Goal: Communication & Community: Answer question/provide support

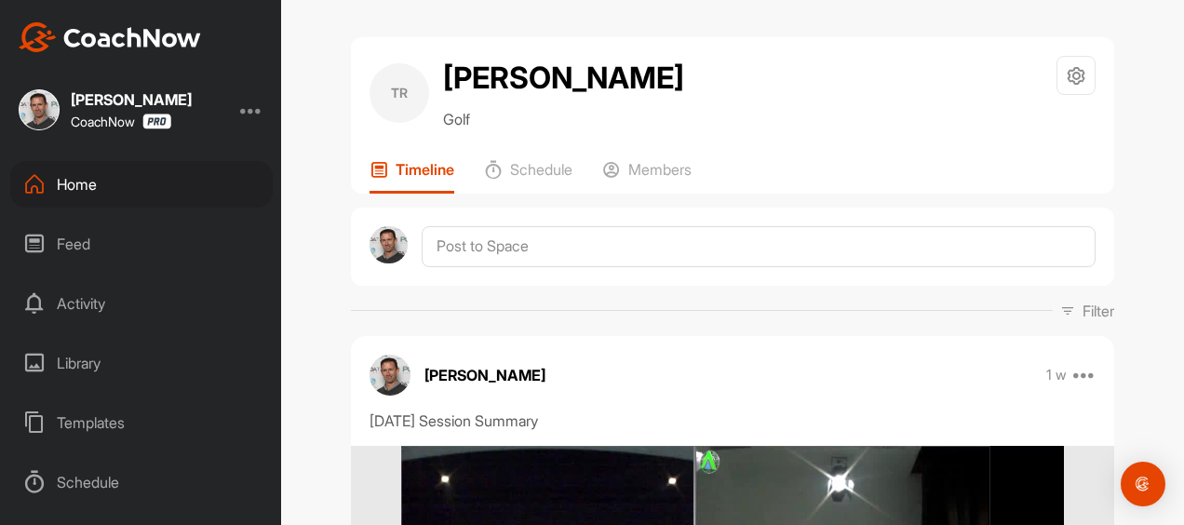
click at [84, 180] on div "Home" at bounding box center [141, 184] width 263 height 47
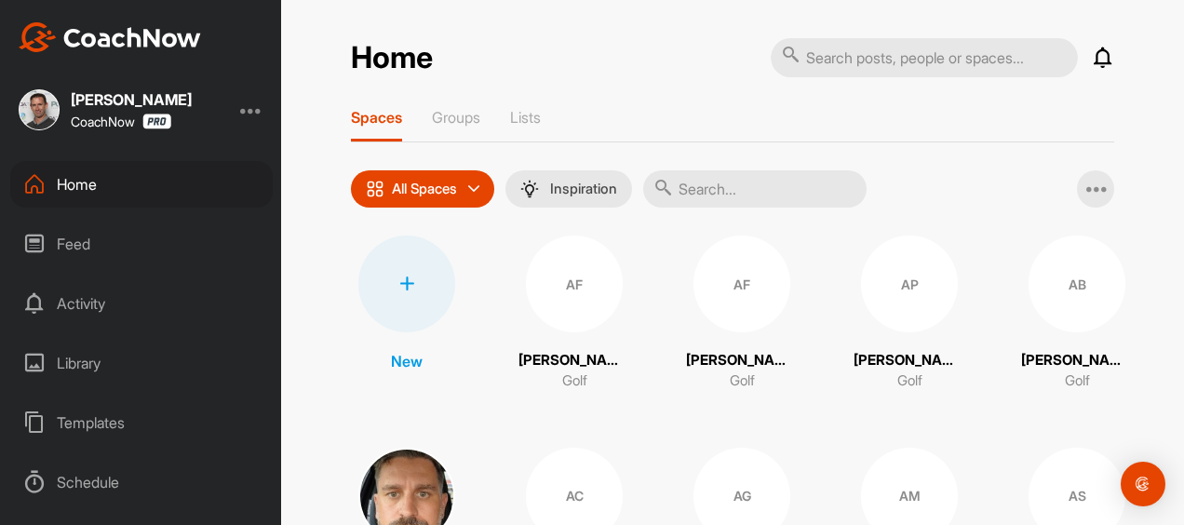
click at [59, 300] on div "Activity" at bounding box center [141, 303] width 263 height 47
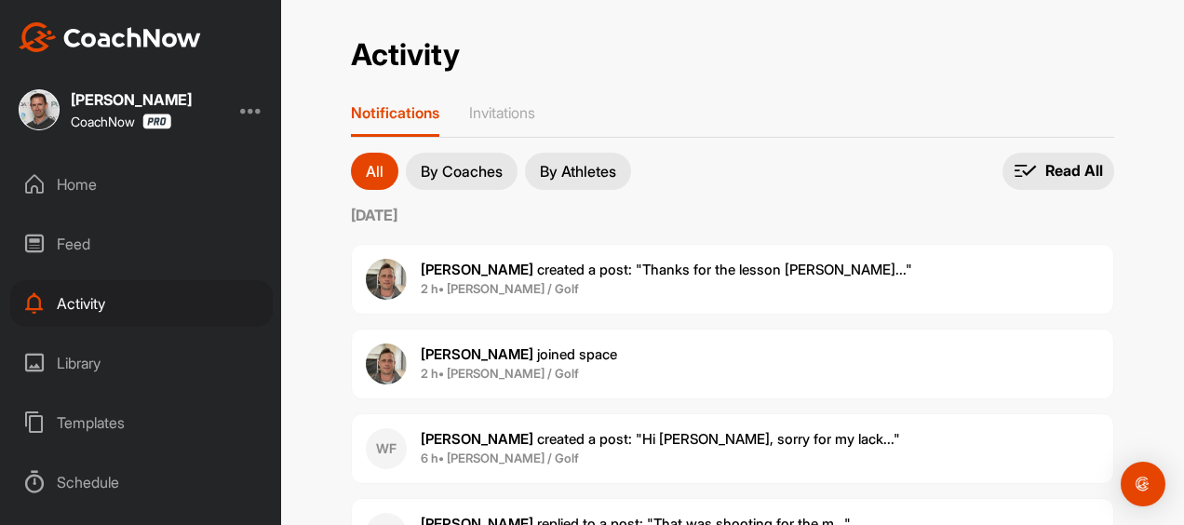
click at [471, 261] on span "[PERSON_NAME] created a post : "Thanks for the lesson [PERSON_NAME]..."" at bounding box center [667, 270] width 492 height 18
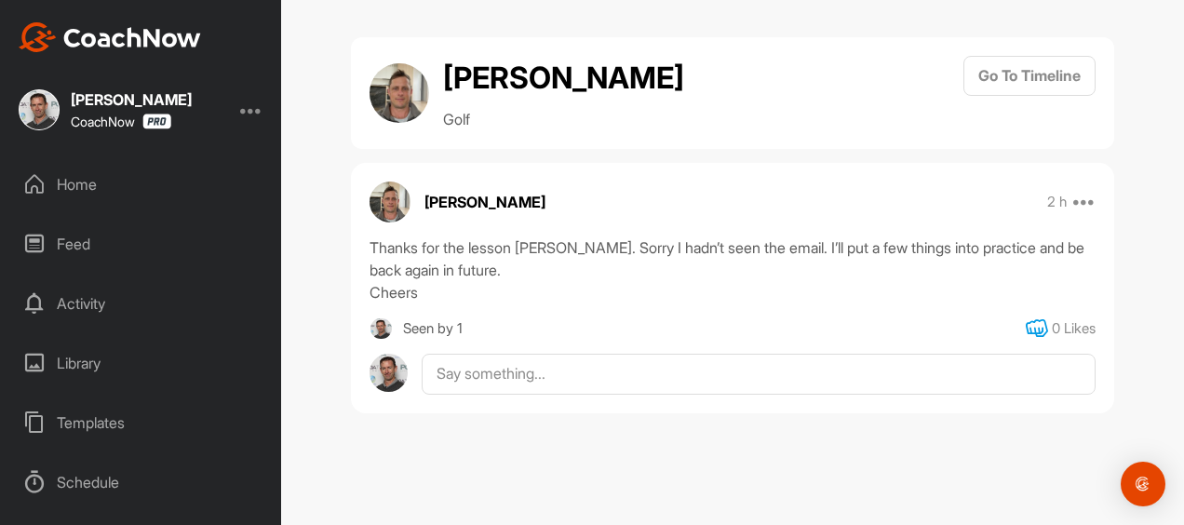
click at [1045, 317] on icon at bounding box center [1037, 328] width 22 height 22
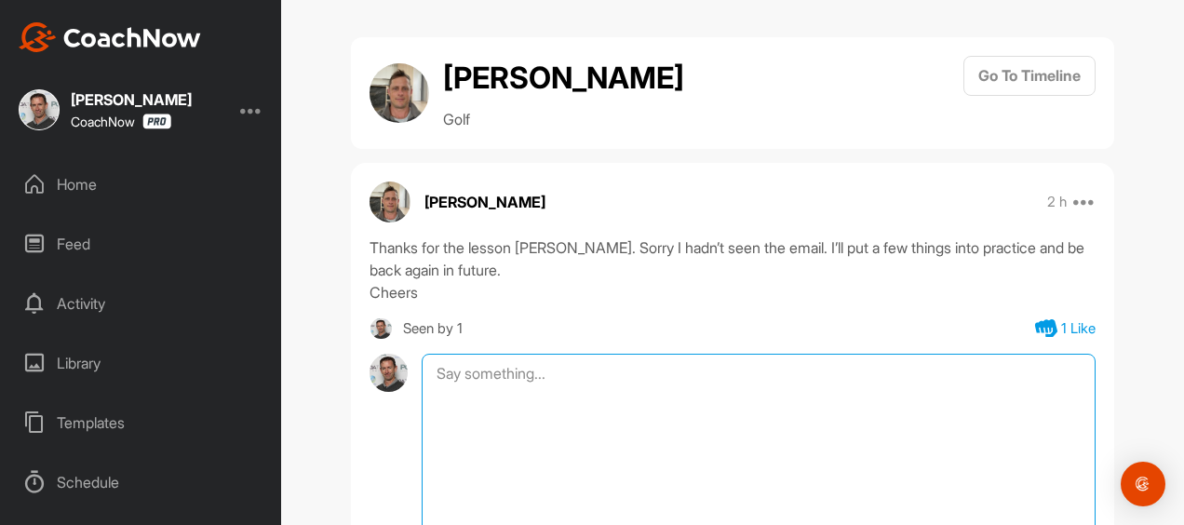
click at [523, 354] on textarea at bounding box center [759, 447] width 674 height 186
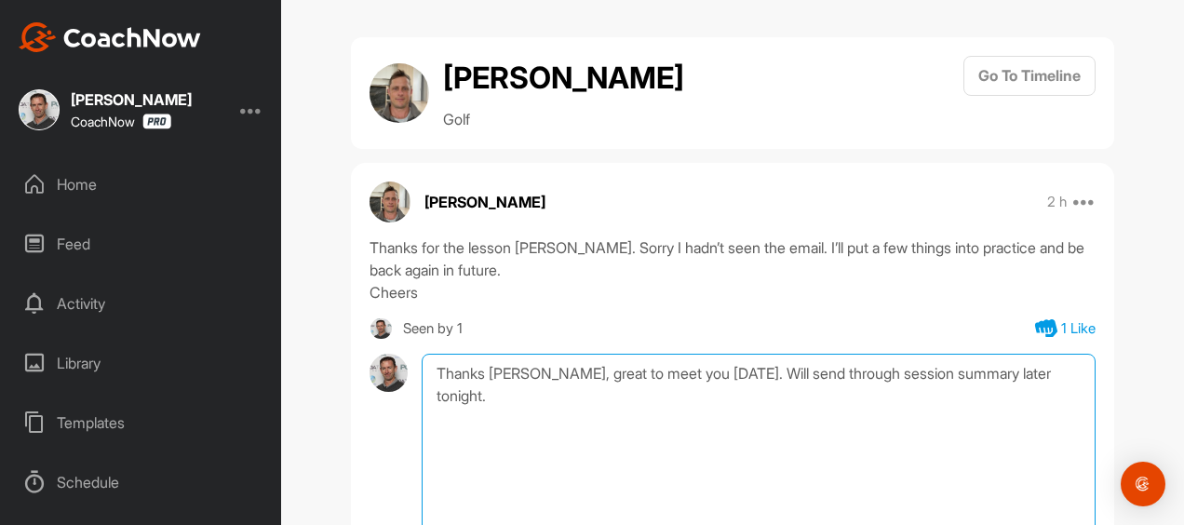
type textarea "Thanks [PERSON_NAME], great to meet you [DATE]. Will send through session summa…"
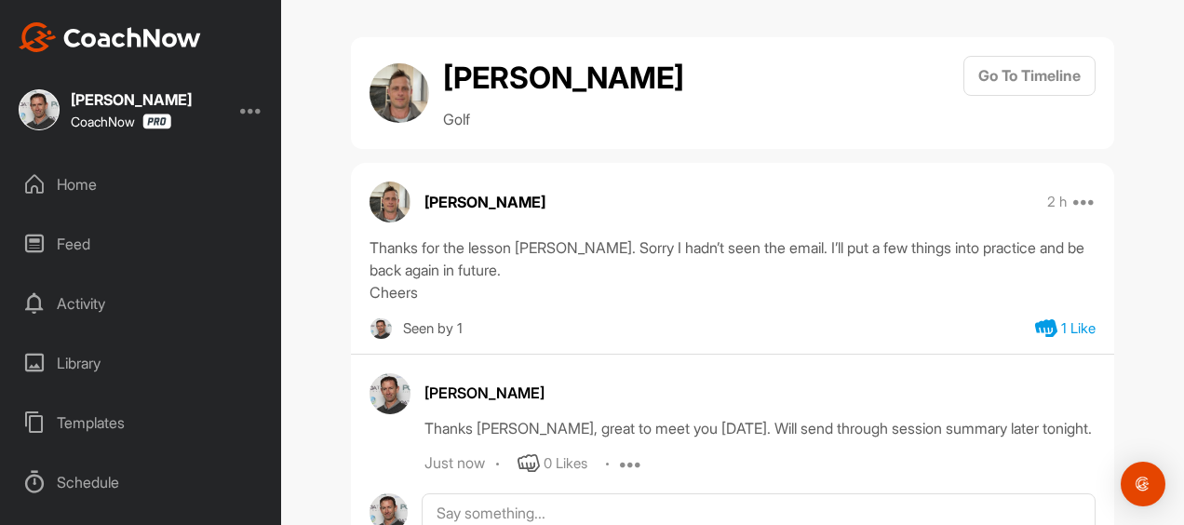
click at [78, 307] on div "Activity" at bounding box center [141, 303] width 263 height 47
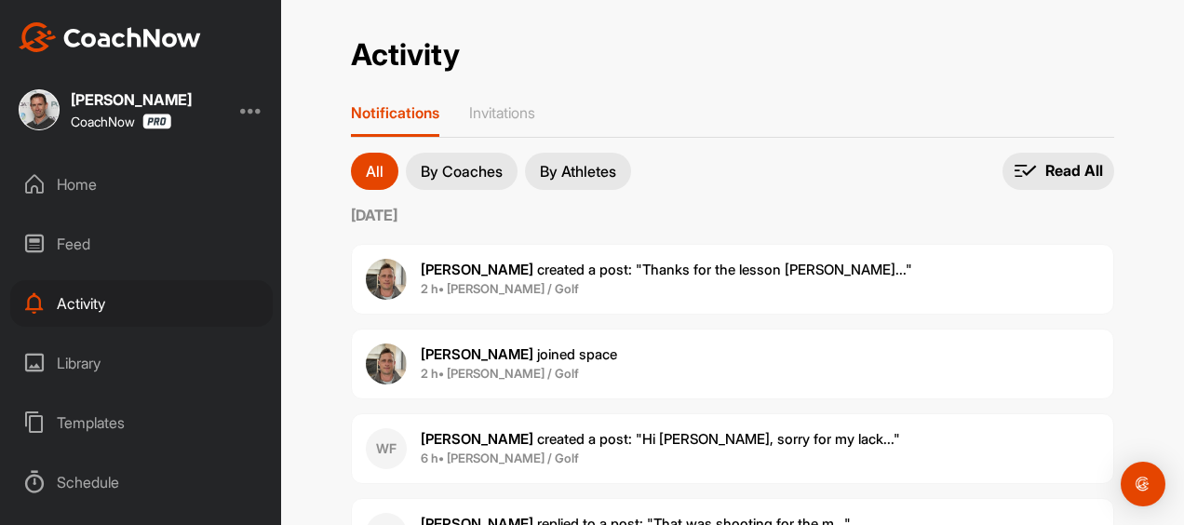
click at [542, 429] on p "[PERSON_NAME] created a post : "Hi [PERSON_NAME], sorry for my lack..."" at bounding box center [660, 439] width 479 height 21
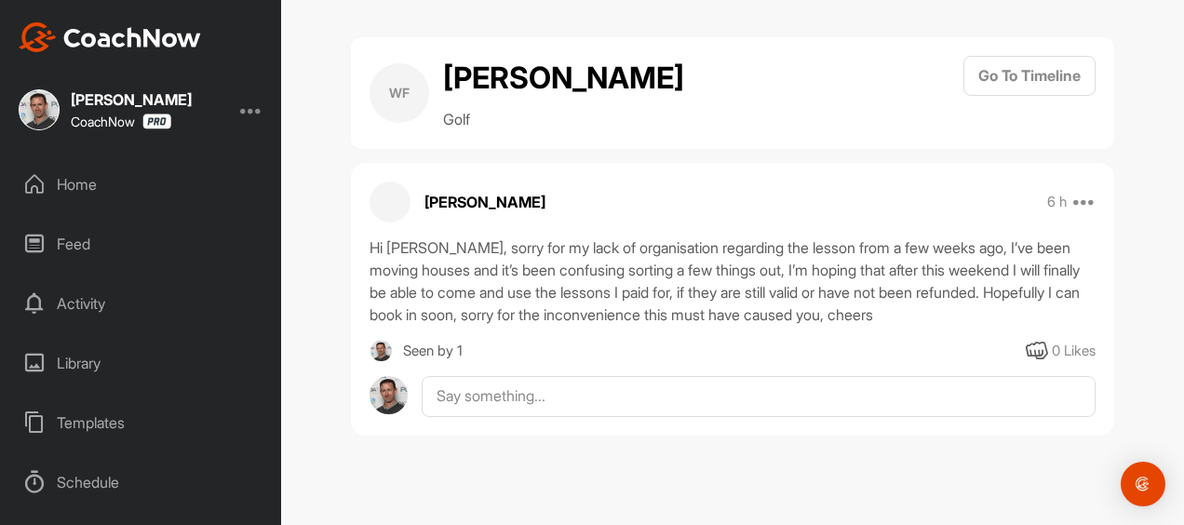
click at [1061, 305] on div "[PERSON_NAME] 6 h Move to ... Report Delete Hi [PERSON_NAME], sorry for my lack…" at bounding box center [732, 300] width 763 height 274
click at [1048, 340] on icon at bounding box center [1037, 351] width 22 height 22
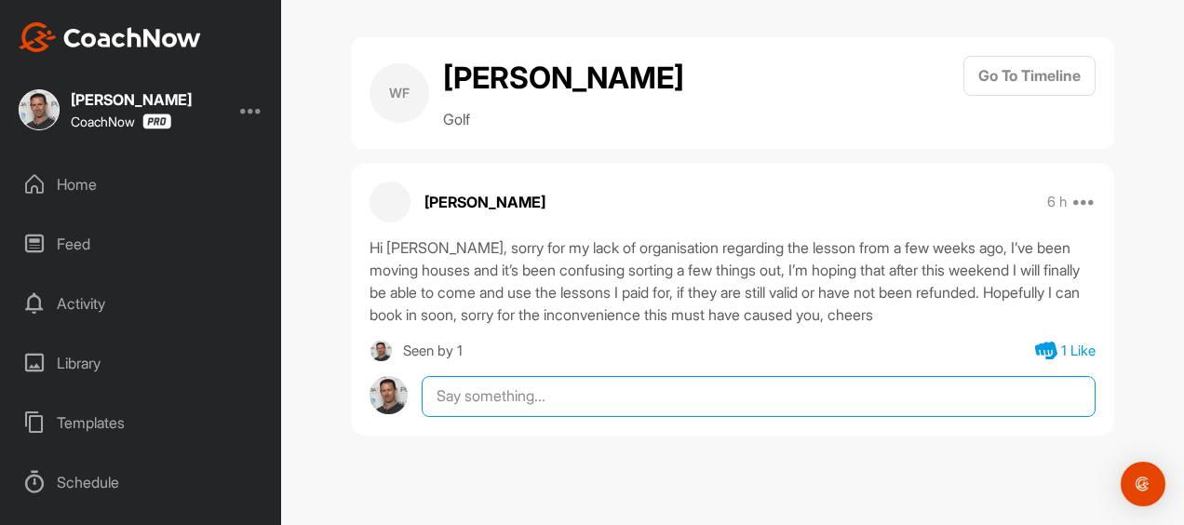
click at [668, 376] on textarea at bounding box center [759, 396] width 674 height 41
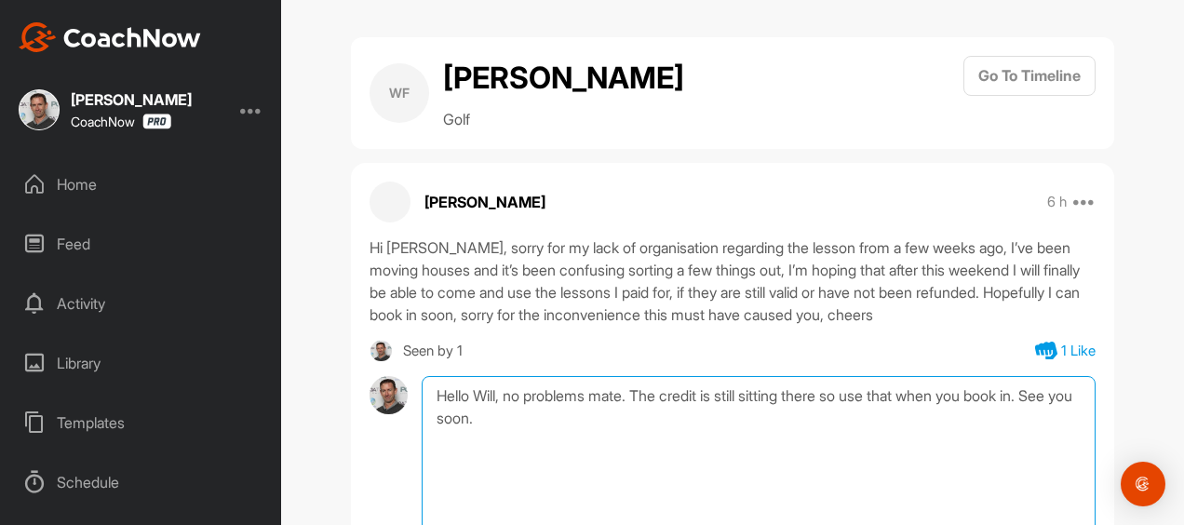
scroll to position [82, 0]
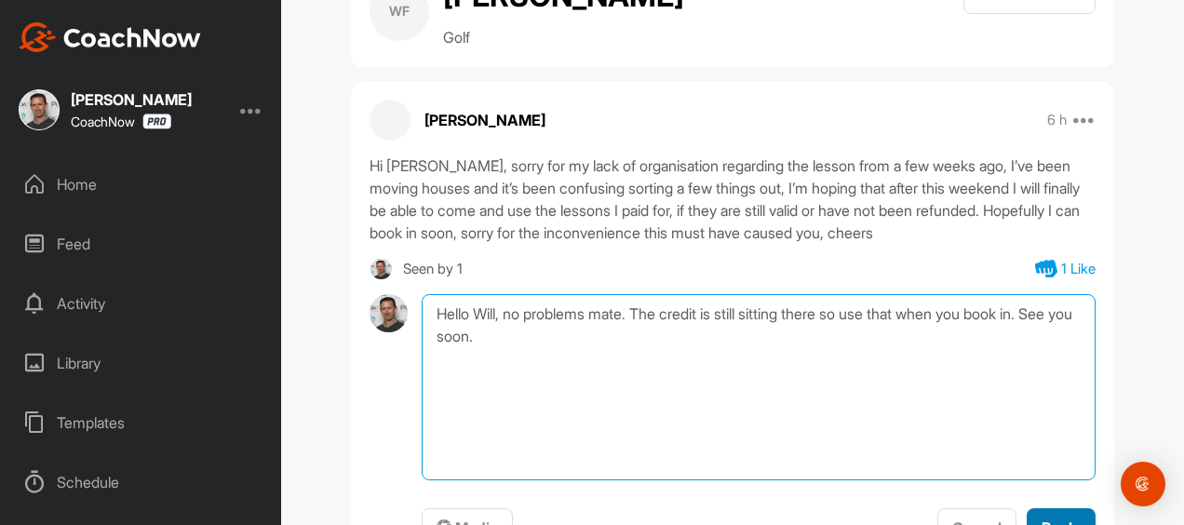
type textarea "Hello Will, no problems mate. The credit is still sitting there so use that whe…"
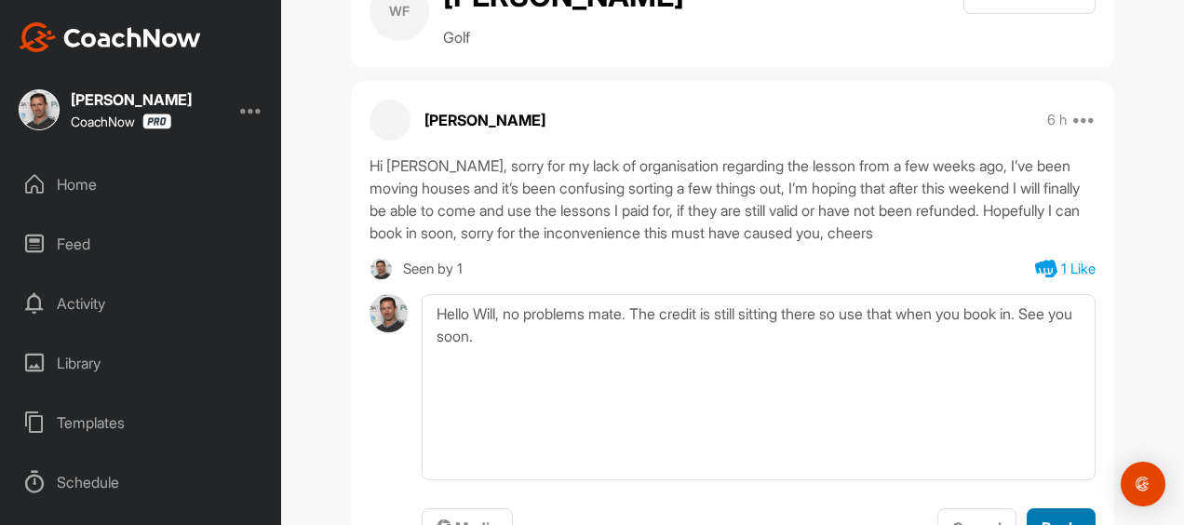
click at [1080, 508] on button "Reply" at bounding box center [1061, 528] width 69 height 40
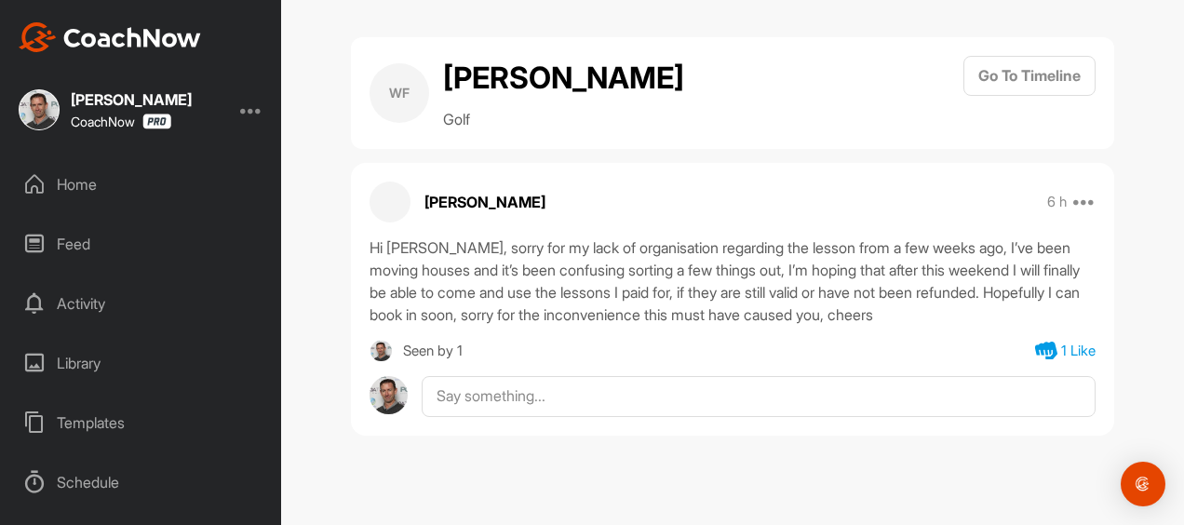
scroll to position [0, 0]
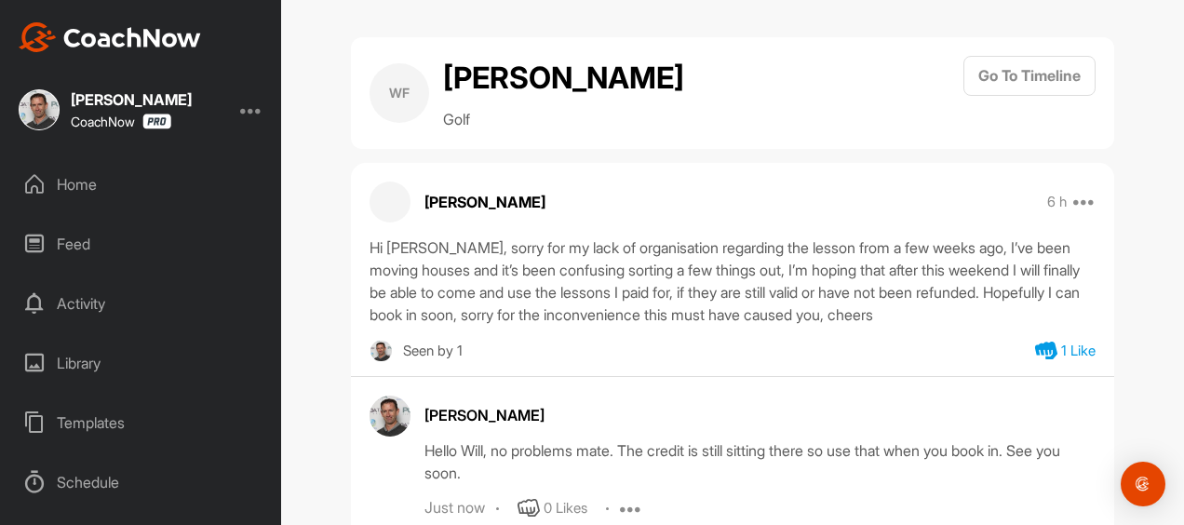
click at [91, 305] on div "Activity" at bounding box center [141, 303] width 263 height 47
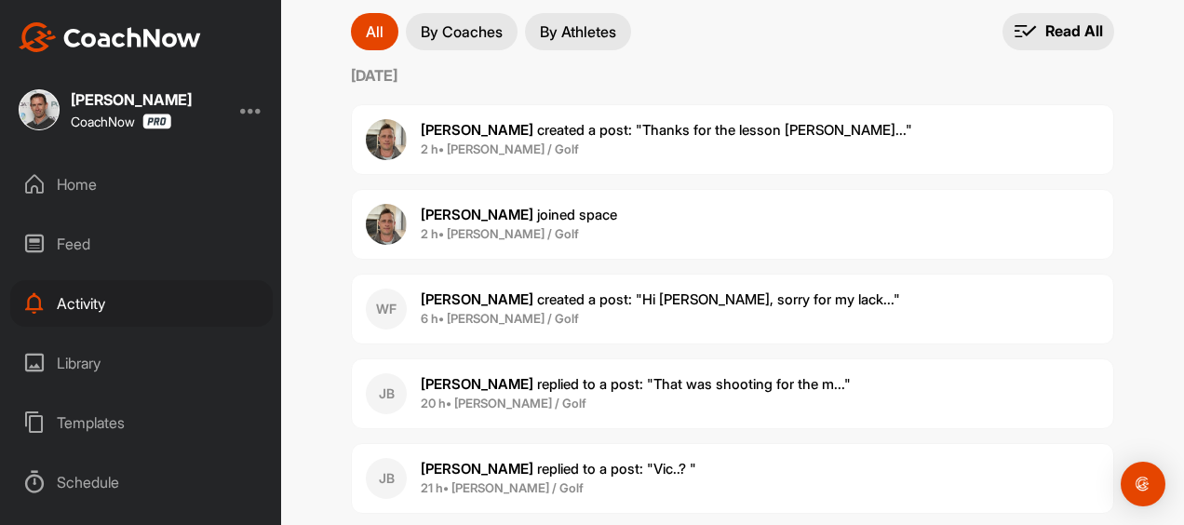
scroll to position [171, 0]
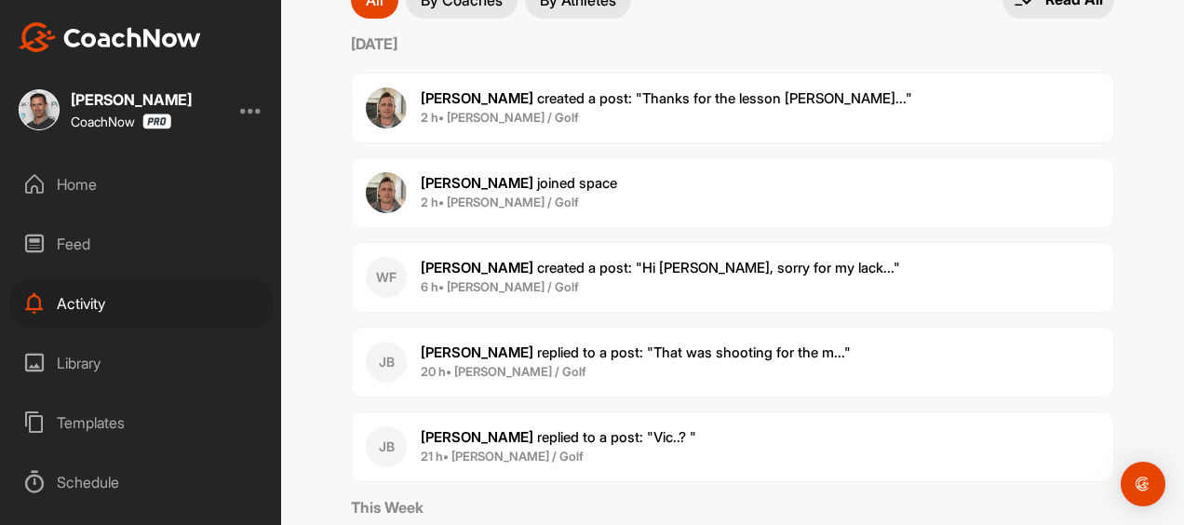
click at [576, 344] on span "[PERSON_NAME] replied to a post : "That was shooting for the m..."" at bounding box center [636, 353] width 430 height 18
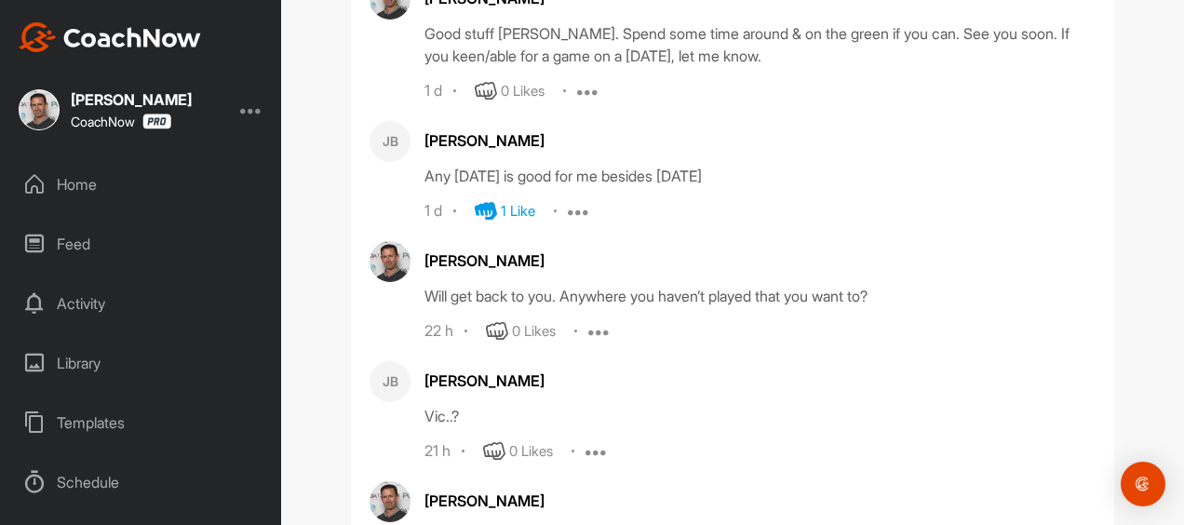
scroll to position [1069, 0]
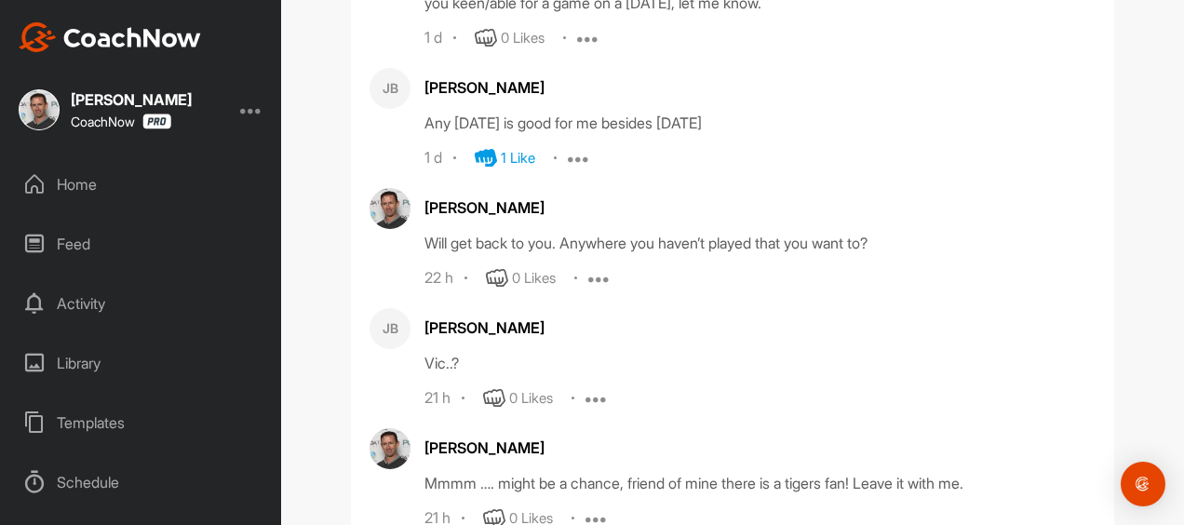
click at [97, 301] on div "Activity" at bounding box center [141, 303] width 263 height 47
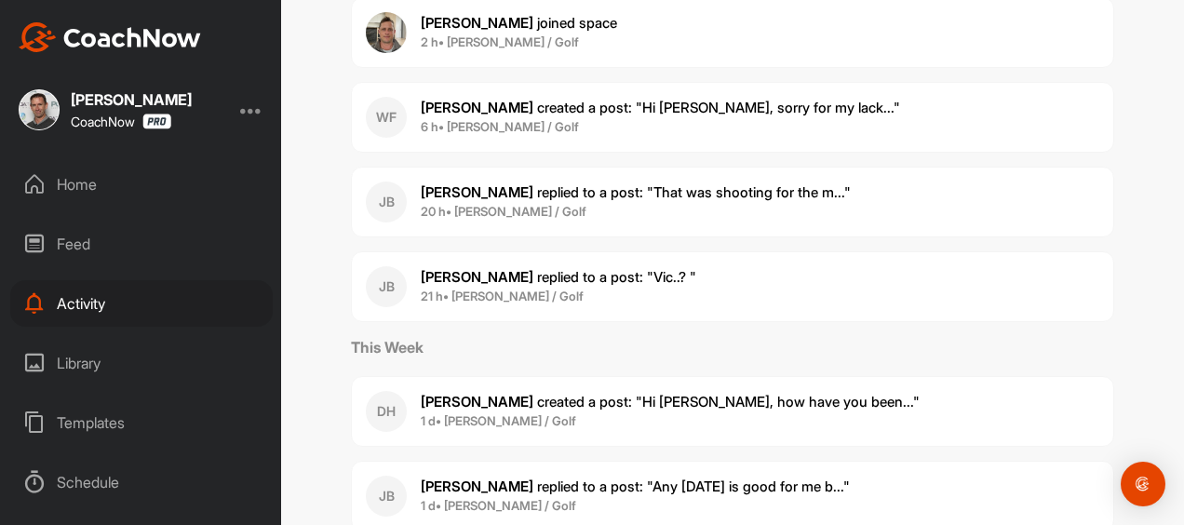
scroll to position [368, 0]
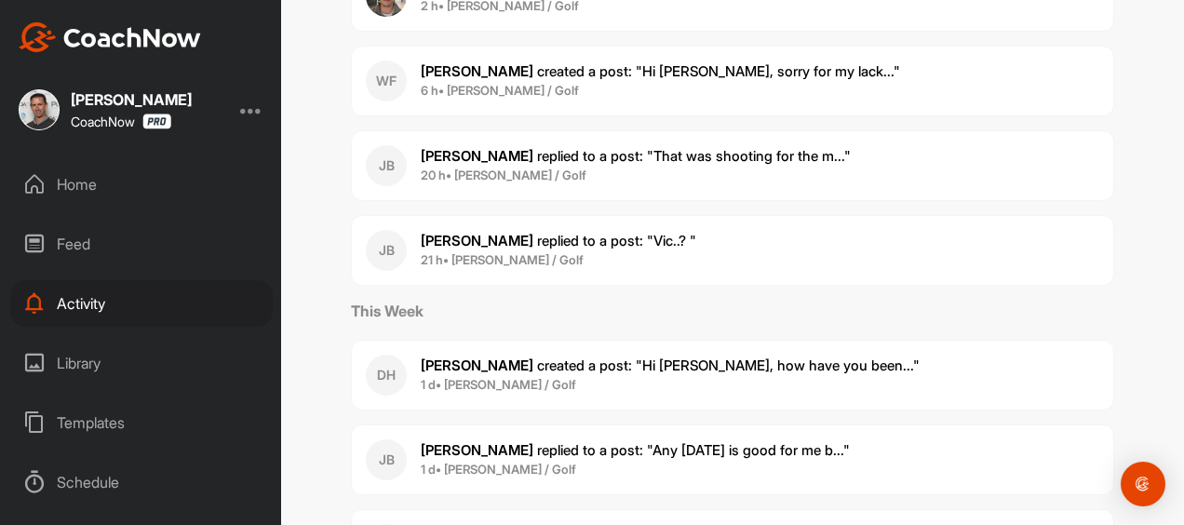
click at [478, 356] on p "[PERSON_NAME] created a post : "Hi [PERSON_NAME], how have you been..."" at bounding box center [670, 366] width 499 height 21
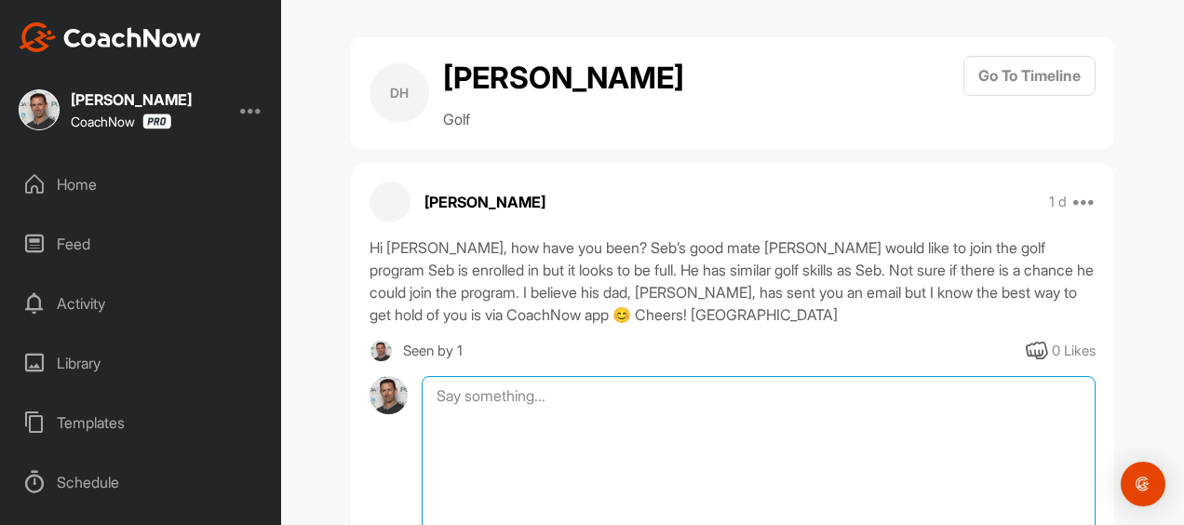
click at [520, 376] on textarea at bounding box center [759, 469] width 674 height 186
click at [986, 376] on textarea "Hello [PERSON_NAME], hope the holiday was good fun! I have received an email fr…" at bounding box center [759, 469] width 674 height 186
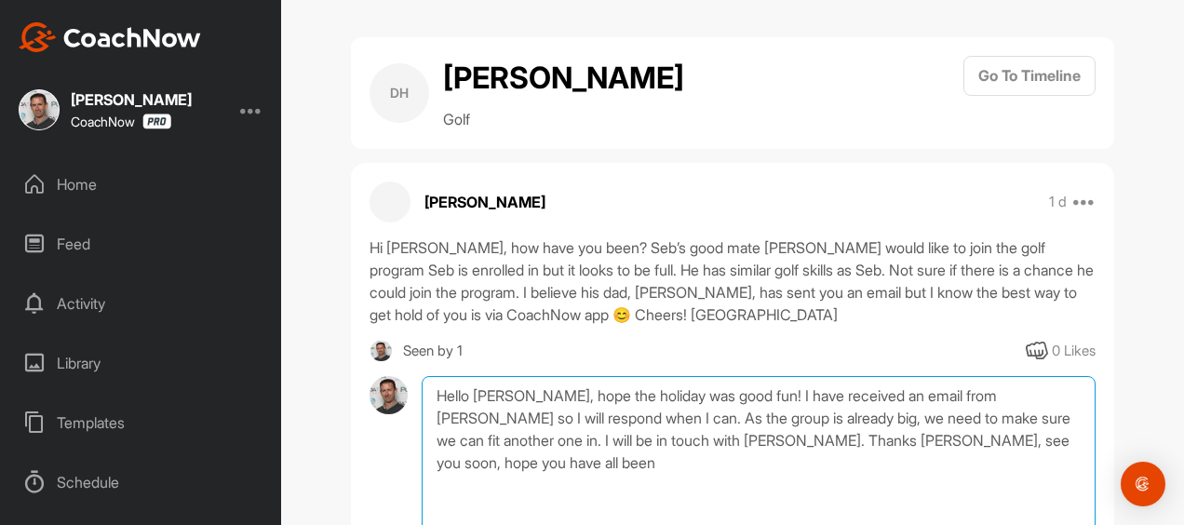
click at [1074, 377] on textarea "Hello [PERSON_NAME], hope the holiday was good fun! I have received an email fr…" at bounding box center [759, 469] width 674 height 186
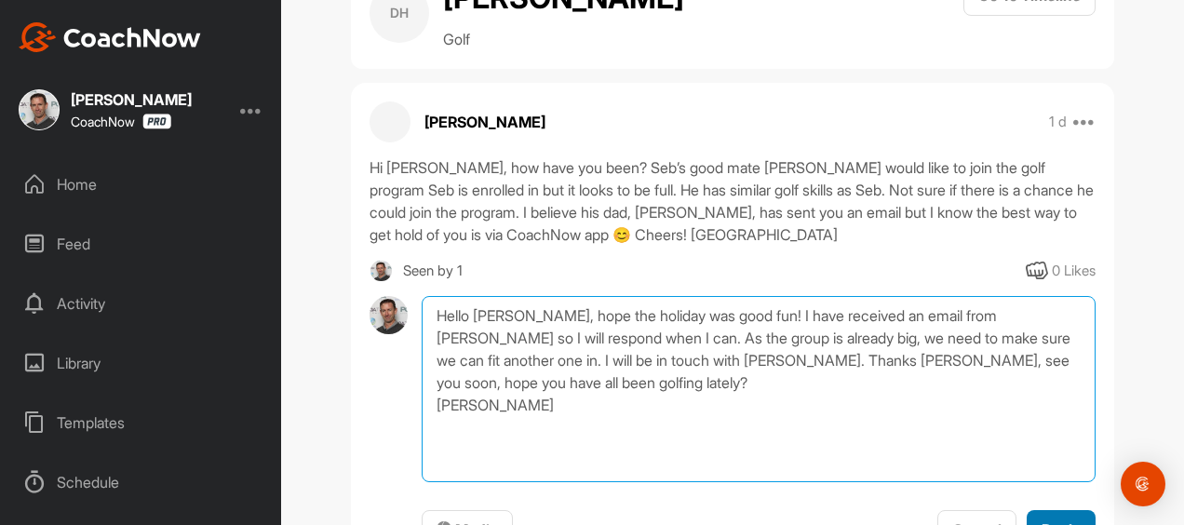
type textarea "Hello [PERSON_NAME], hope the holiday was good fun! I have received an email fr…"
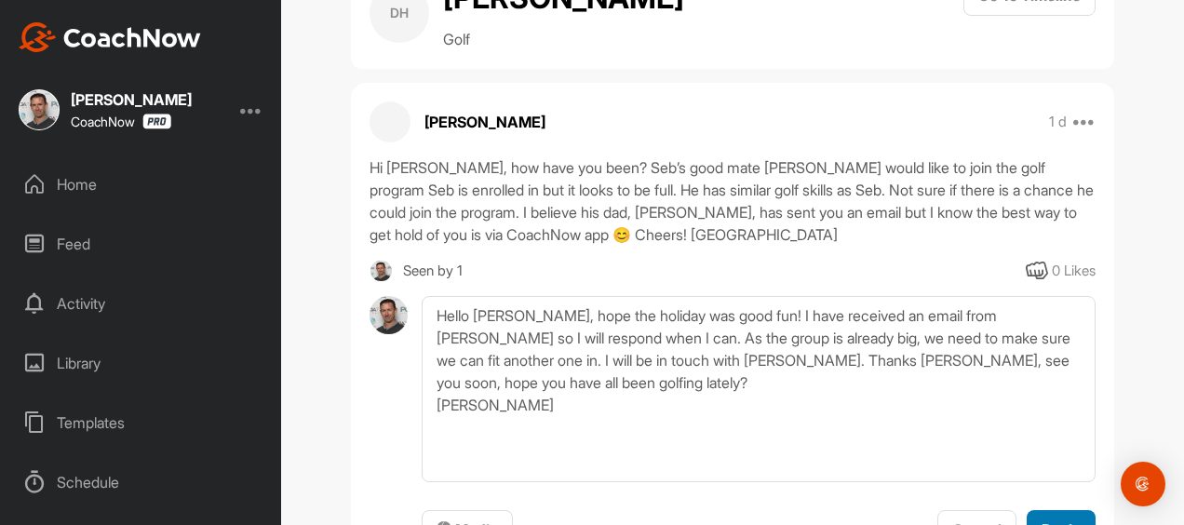
click at [1052, 520] on span "Reply" at bounding box center [1061, 529] width 39 height 19
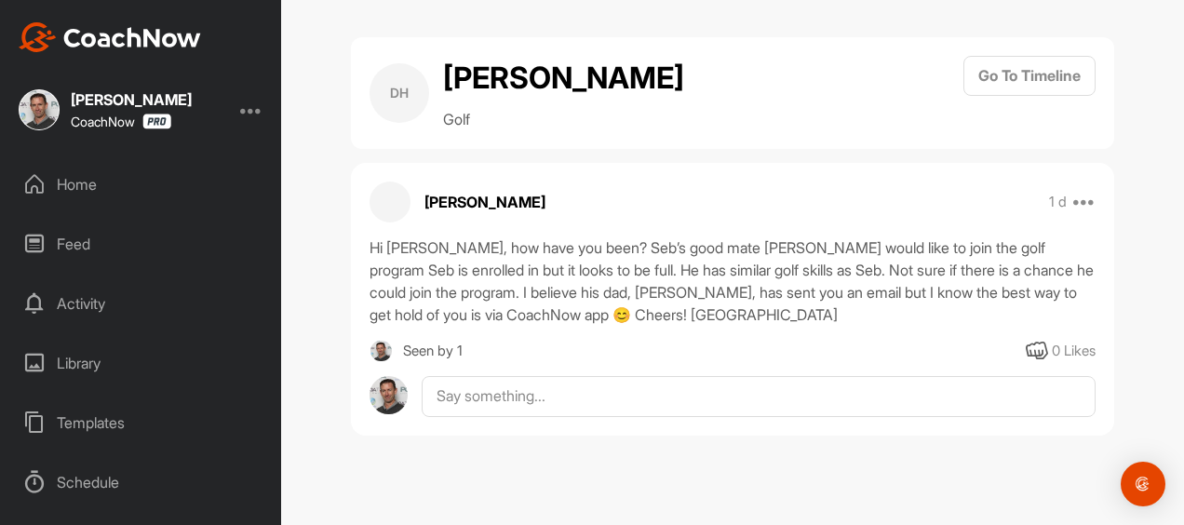
scroll to position [0, 0]
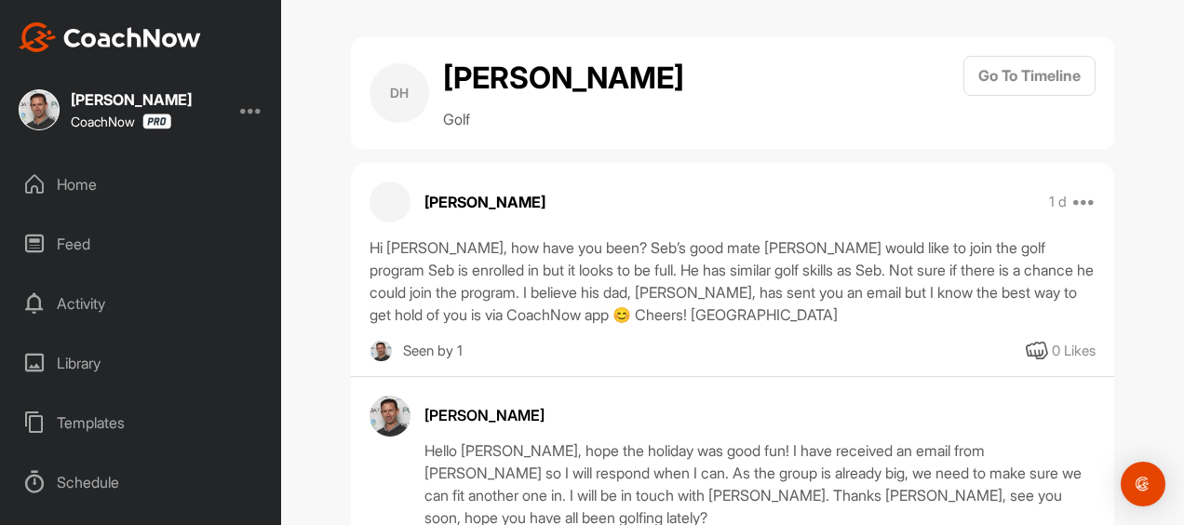
click at [69, 302] on div "Activity" at bounding box center [141, 303] width 263 height 47
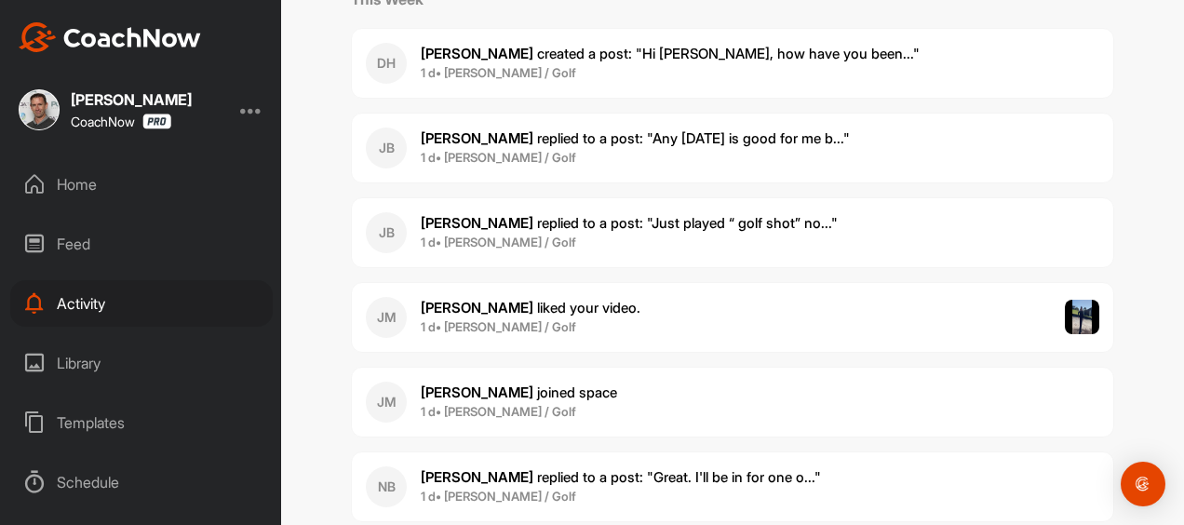
scroll to position [700, 0]
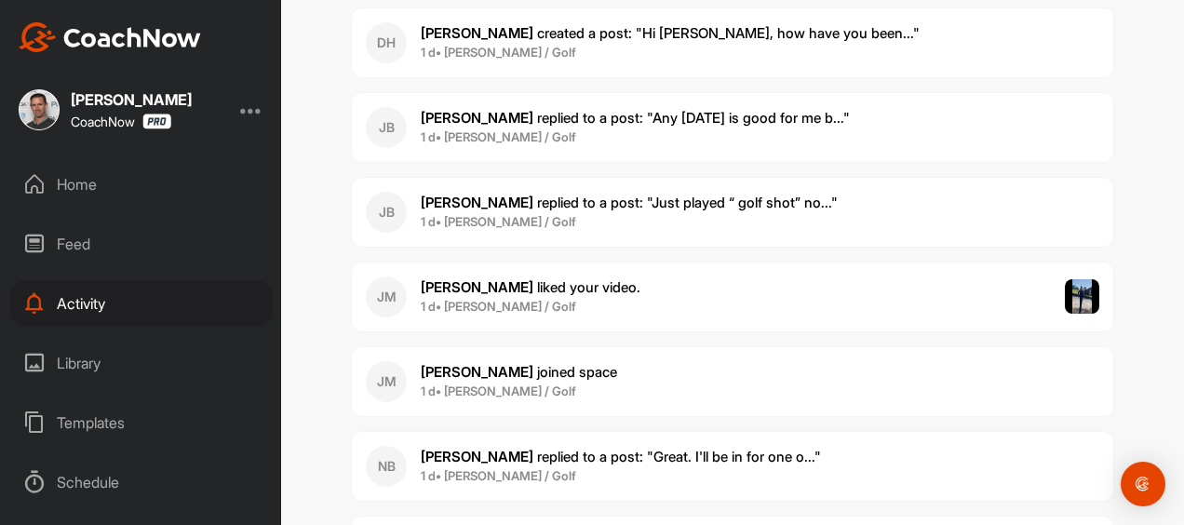
click at [566, 448] on span "[PERSON_NAME] replied to a post : "Great. I'll be in for one o..."" at bounding box center [621, 457] width 400 height 18
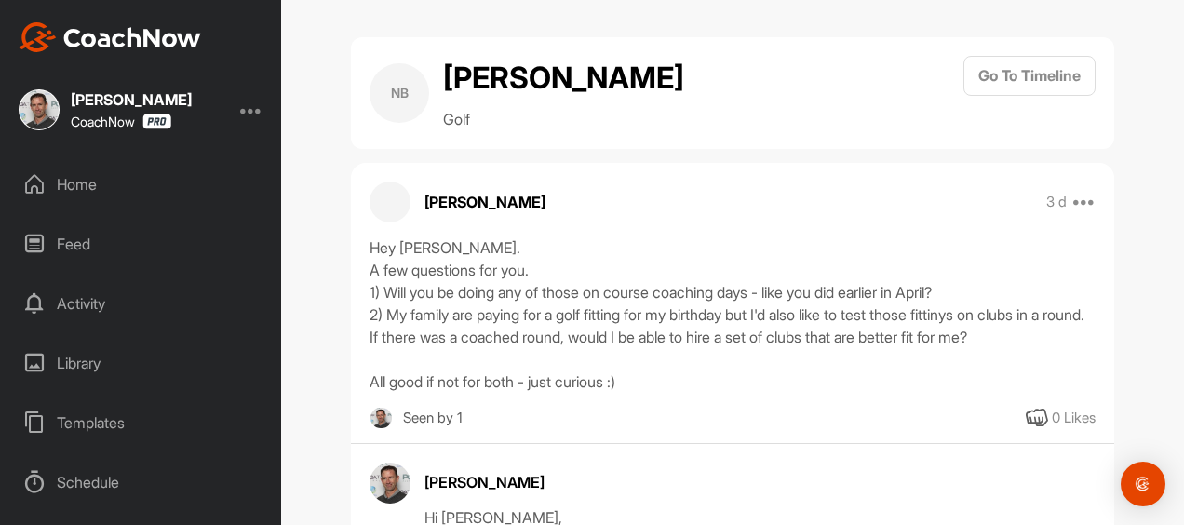
click at [67, 300] on div "Activity" at bounding box center [141, 303] width 263 height 47
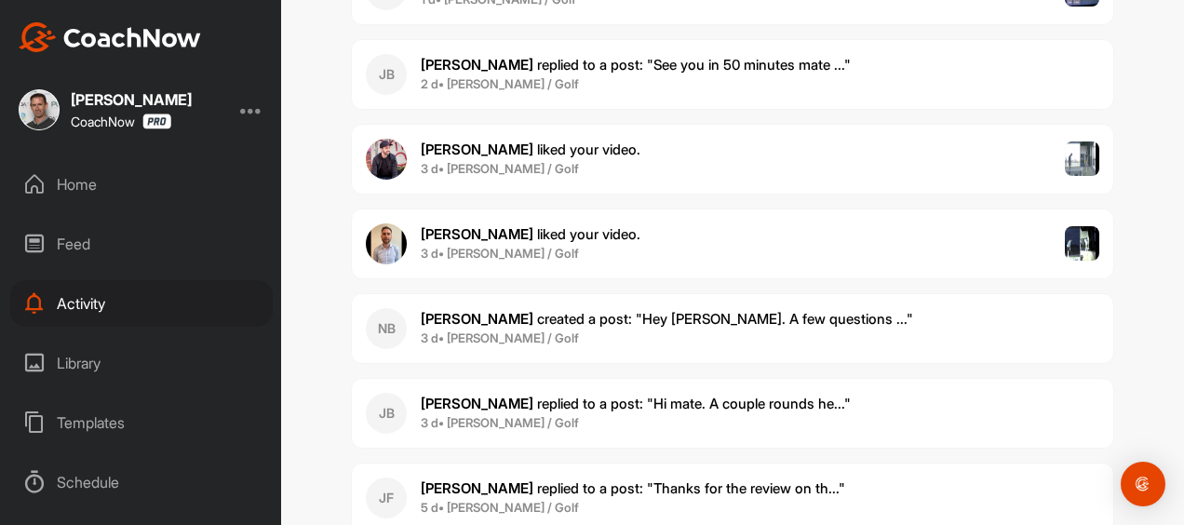
scroll to position [1426, 0]
